Goal: Check status: Check status

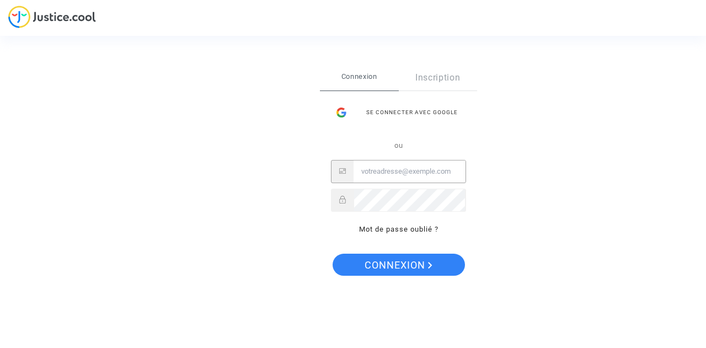
click at [418, 176] on input "Email" at bounding box center [409, 171] width 112 height 22
type input "[EMAIL_ADDRESS][PERSON_NAME][DOMAIN_NAME]"
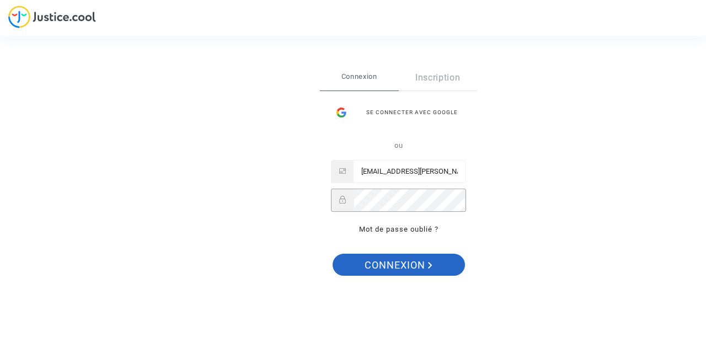
click at [409, 269] on span "Connexion" at bounding box center [398, 265] width 68 height 23
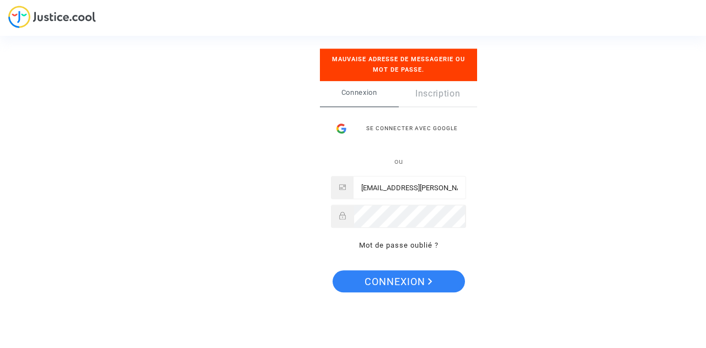
click at [415, 124] on div "Se connecter avec Google" at bounding box center [398, 128] width 135 height 22
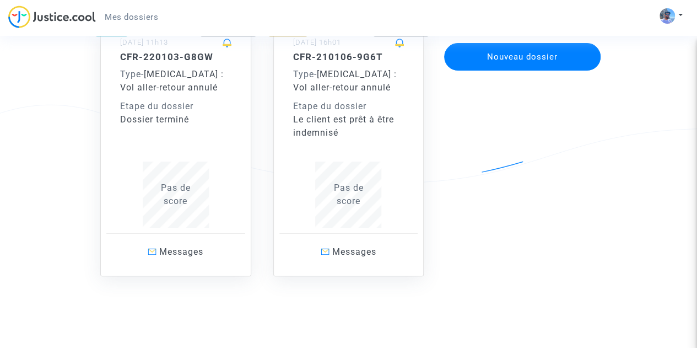
scroll to position [119, 0]
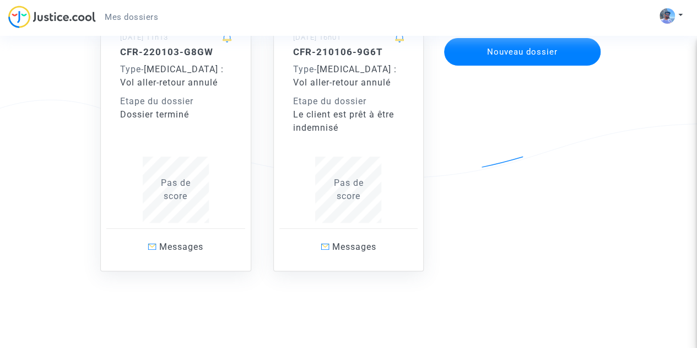
click at [335, 98] on div "Etape du dossier" at bounding box center [348, 101] width 111 height 13
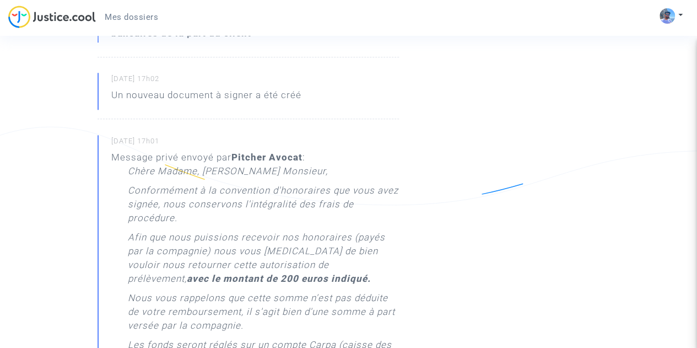
scroll to position [496, 0]
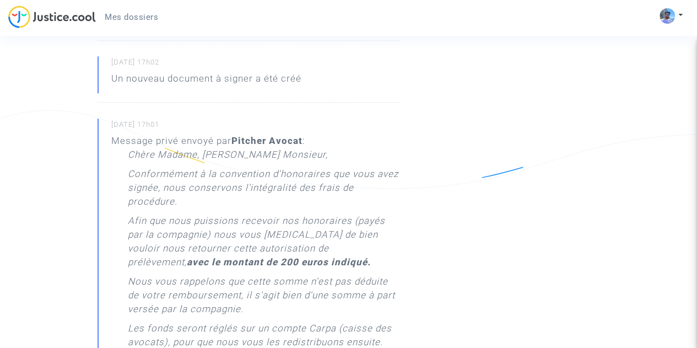
click at [291, 214] on p "Afin que nous puissions recevoir nos honoraires (payés par la compagnie) nous v…" at bounding box center [263, 244] width 271 height 61
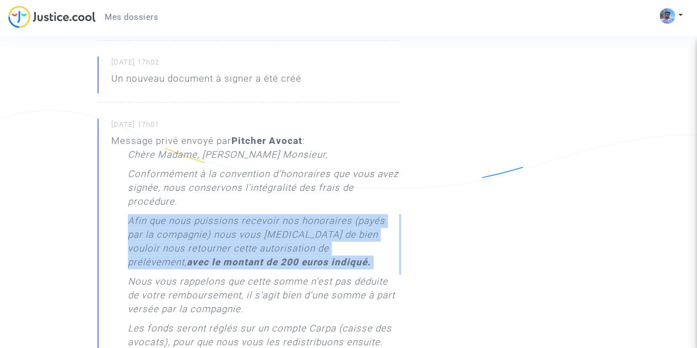
click at [291, 214] on p "Afin que nous puissions recevoir nos honoraires (payés par la compagnie) nous v…" at bounding box center [263, 244] width 271 height 61
click at [282, 221] on p "Afin que nous puissions recevoir nos honoraires (payés par la compagnie) nous v…" at bounding box center [263, 244] width 271 height 61
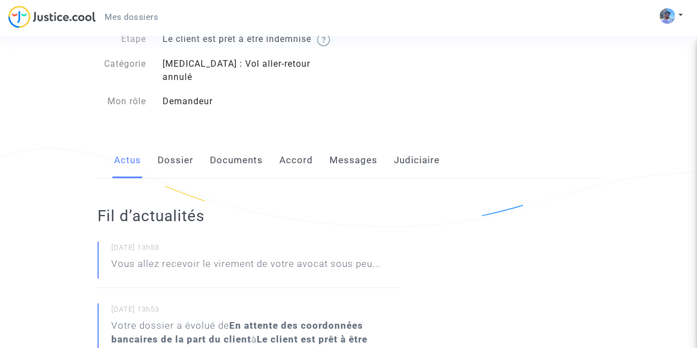
scroll to position [0, 0]
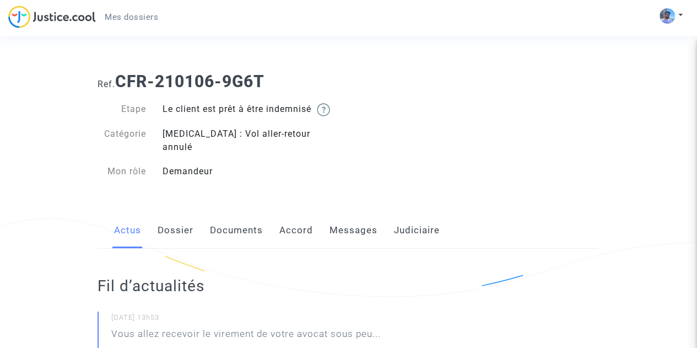
click at [185, 213] on link "Dossier" at bounding box center [176, 230] width 36 height 36
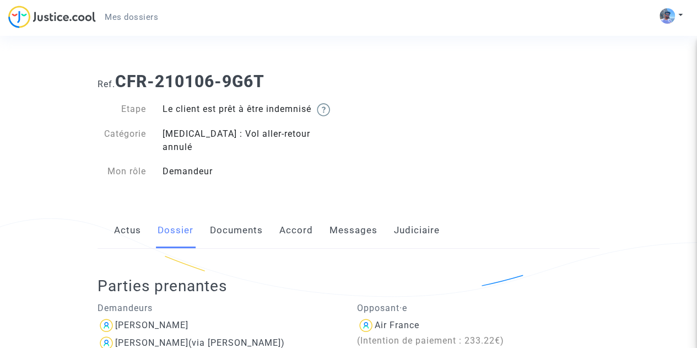
click at [239, 219] on link "Documents" at bounding box center [236, 230] width 53 height 36
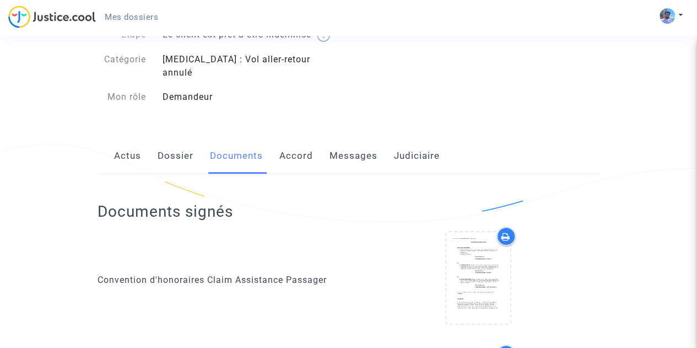
scroll to position [221, 0]
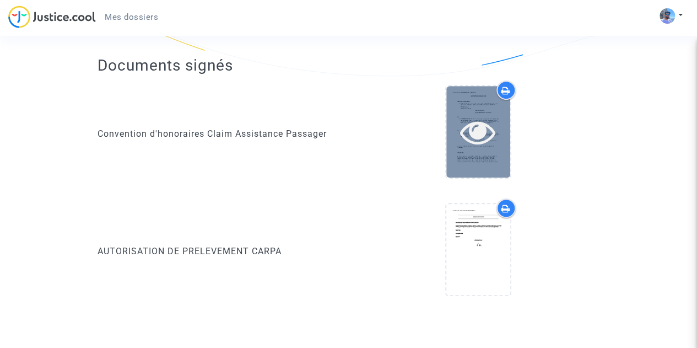
click at [476, 120] on icon at bounding box center [478, 131] width 36 height 35
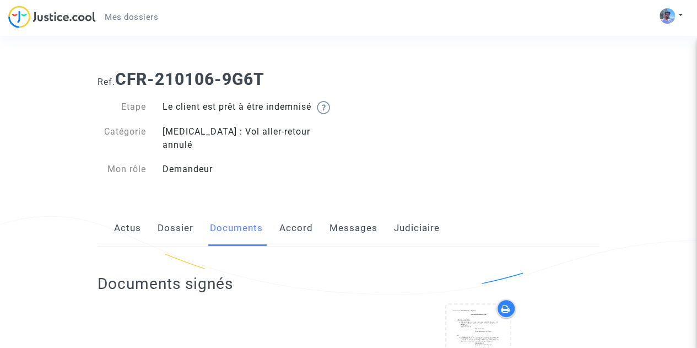
scroll to position [0, 0]
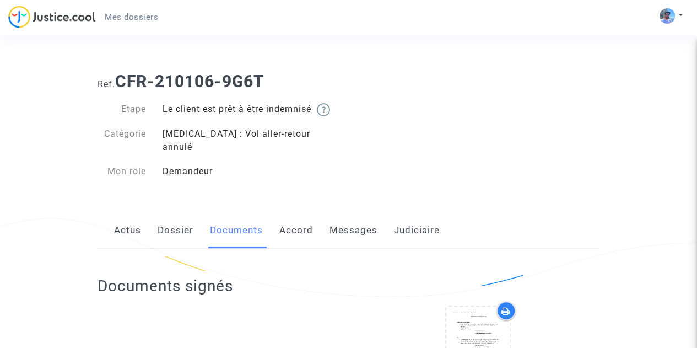
click at [297, 217] on link "Accord" at bounding box center [297, 230] width 34 height 36
